Goal: Connect with others: Connect with other users

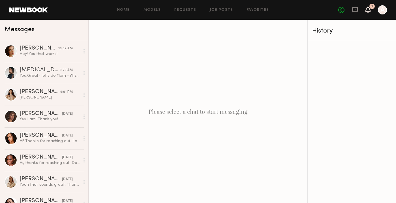
click at [365, 8] on icon at bounding box center [367, 10] width 5 height 6
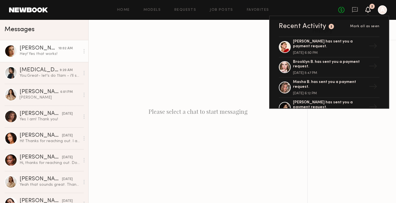
click at [57, 52] on div "Hey! Yes that works!" at bounding box center [50, 53] width 60 height 5
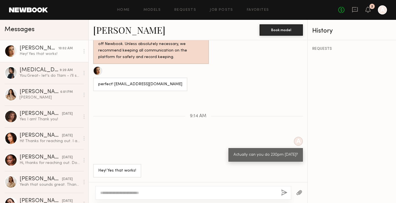
scroll to position [439, 0]
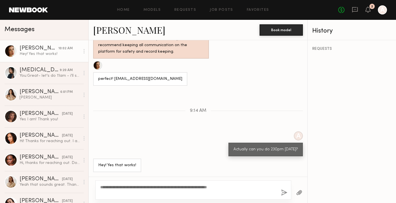
type textarea "**********"
click at [284, 191] on button "button" at bounding box center [284, 192] width 6 height 7
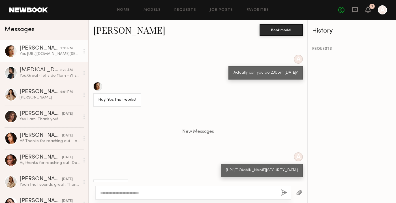
scroll to position [521, 0]
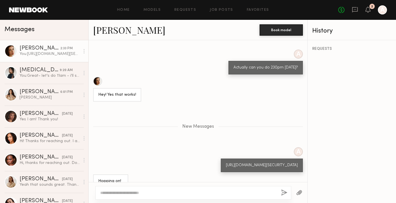
click at [107, 35] on link "[PERSON_NAME]" at bounding box center [129, 30] width 72 height 12
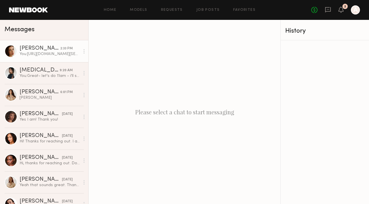
click at [53, 57] on link "Jasmine G. 2:33 PM You: https://us04web.zoom.us/j/73413041993?pwd=zqGfCEC20RJp2…" at bounding box center [44, 51] width 88 height 22
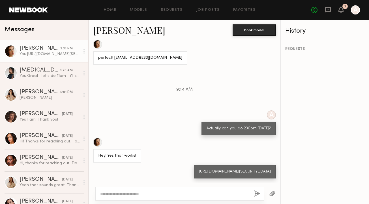
scroll to position [788, 0]
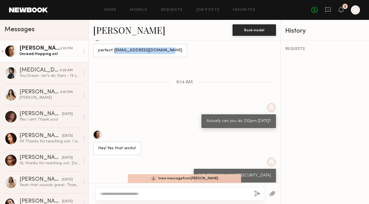
drag, startPoint x: 164, startPoint y: 55, endPoint x: 113, endPoint y: 56, distance: 50.4
click at [113, 56] on div "perfect! Jasminelgritton@gmail.com" at bounding box center [140, 51] width 94 height 14
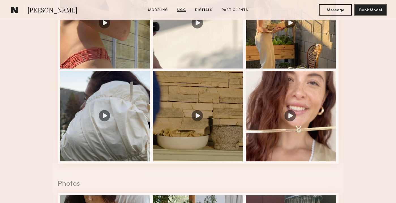
scroll to position [682, 0]
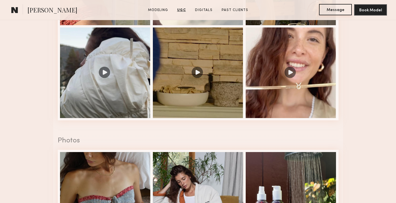
click at [329, 10] on button "Message" at bounding box center [335, 9] width 33 height 11
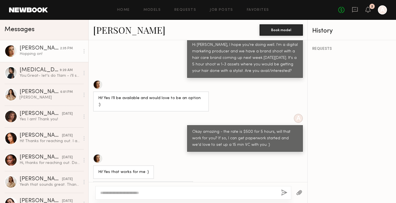
scroll to position [565, 0]
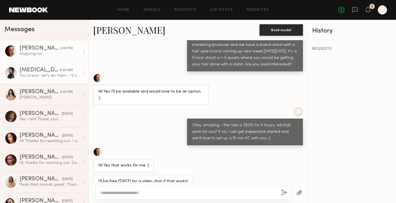
click at [50, 69] on div "[MEDICAL_DATA][PERSON_NAME]" at bounding box center [40, 70] width 40 height 6
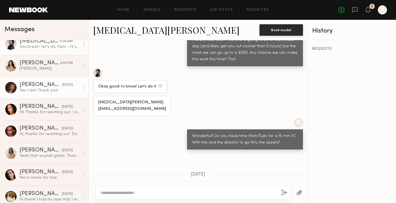
scroll to position [31, 0]
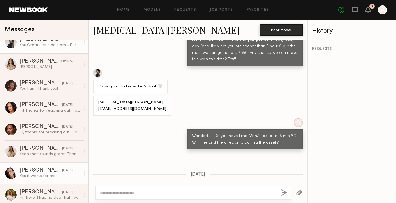
click at [42, 164] on link "Uliana V. 10/03/2025 Yes it works for me!" at bounding box center [44, 173] width 88 height 22
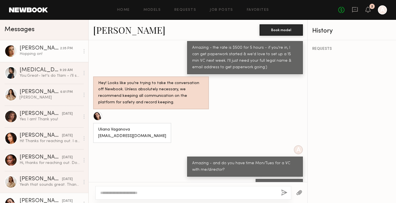
click at [33, 50] on div "[PERSON_NAME]" at bounding box center [40, 49] width 40 height 6
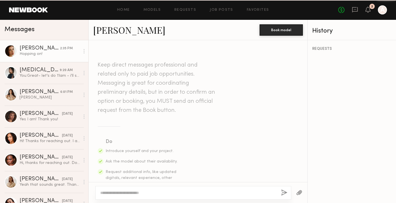
scroll to position [1041, 0]
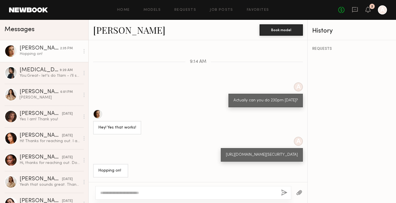
click at [113, 29] on link "[PERSON_NAME]" at bounding box center [129, 30] width 72 height 12
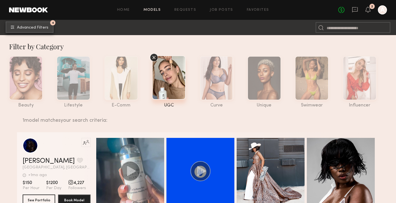
scroll to position [37, 0]
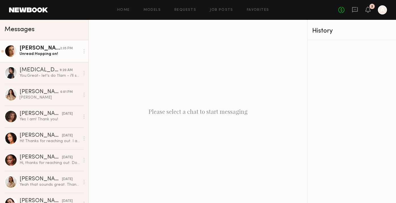
click at [61, 48] on div "2:35 PM" at bounding box center [66, 48] width 13 height 5
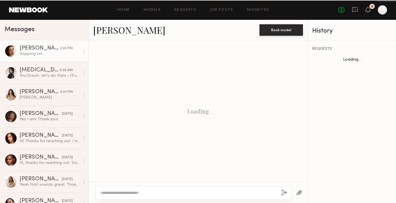
scroll to position [432, 0]
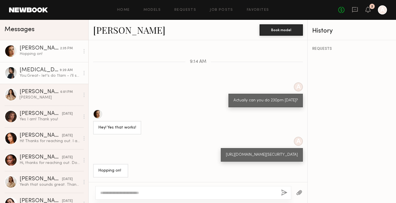
click at [61, 74] on div "You: Great- let's do 11am - i'll send you the appt." at bounding box center [50, 75] width 60 height 5
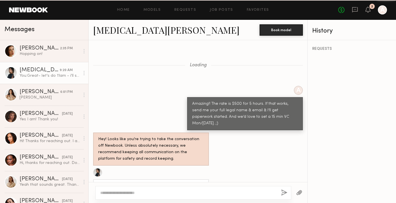
scroll to position [391, 0]
